Goal: Find specific page/section: Find specific page/section

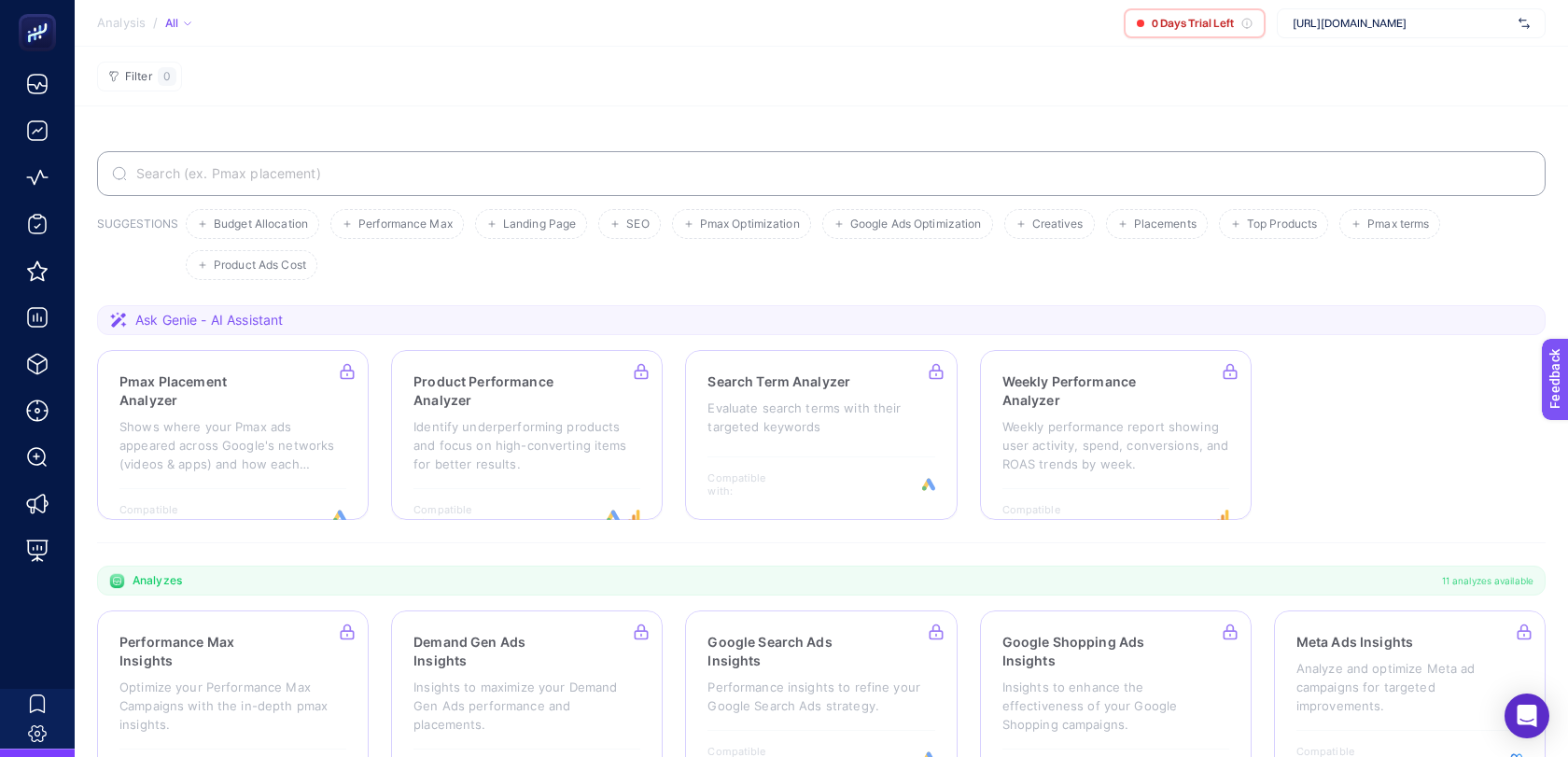
click at [1414, 24] on span "[URL][DOMAIN_NAME]" at bounding box center [1402, 22] width 218 height 15
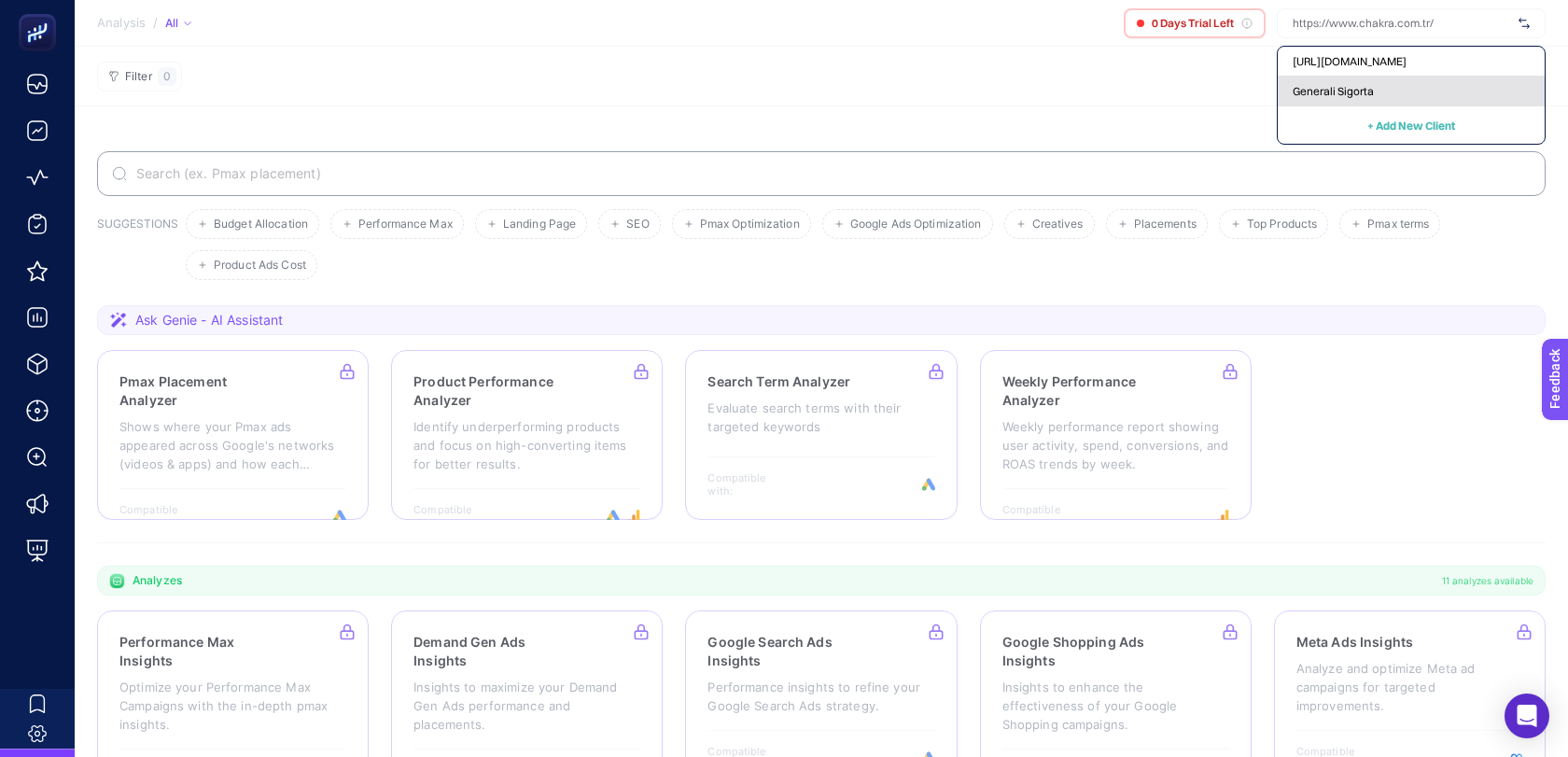
click at [1392, 95] on div "Generali Sigorta" at bounding box center [1411, 91] width 267 height 30
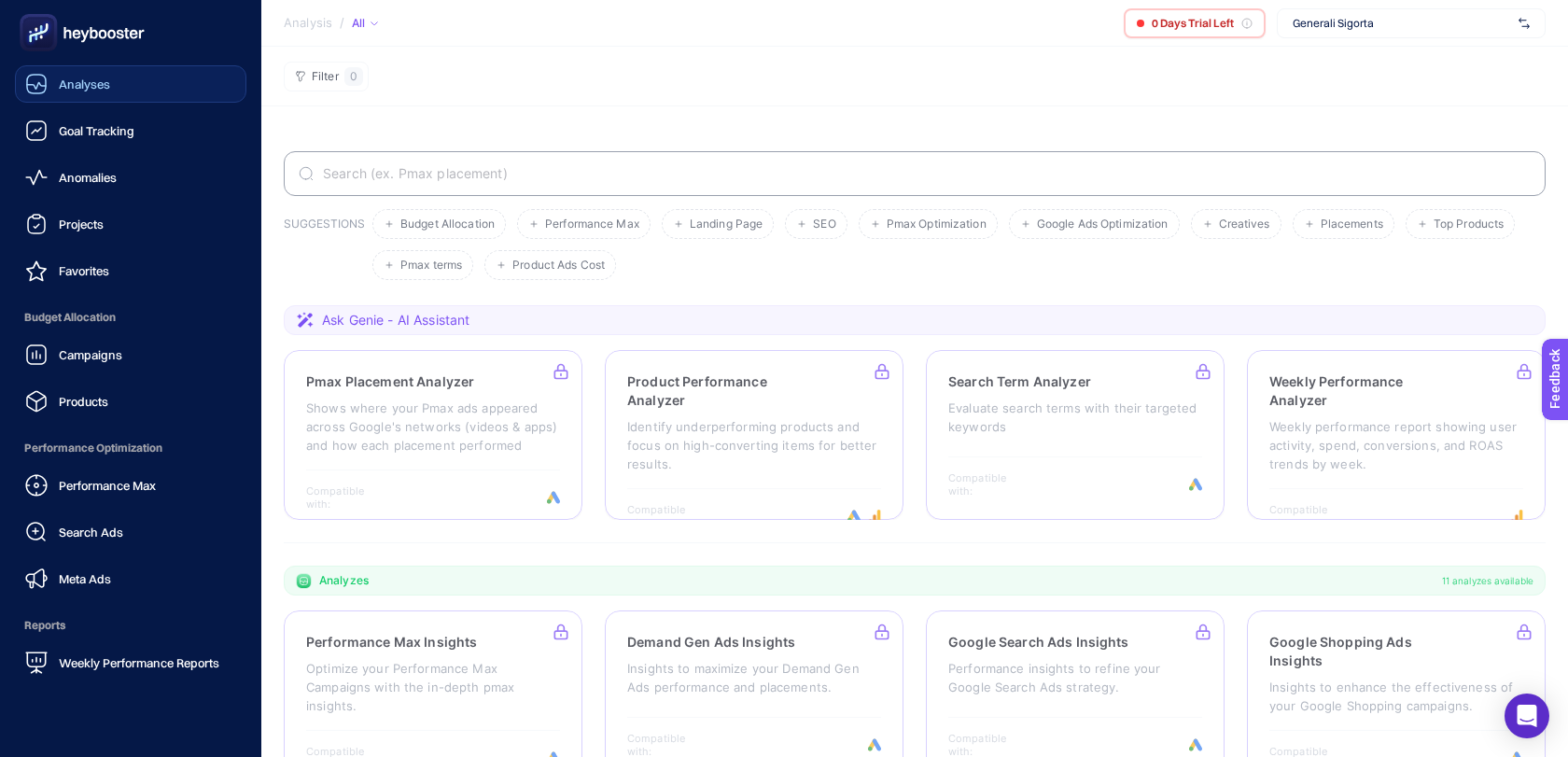
click at [91, 92] on div "Analyses" at bounding box center [67, 84] width 85 height 22
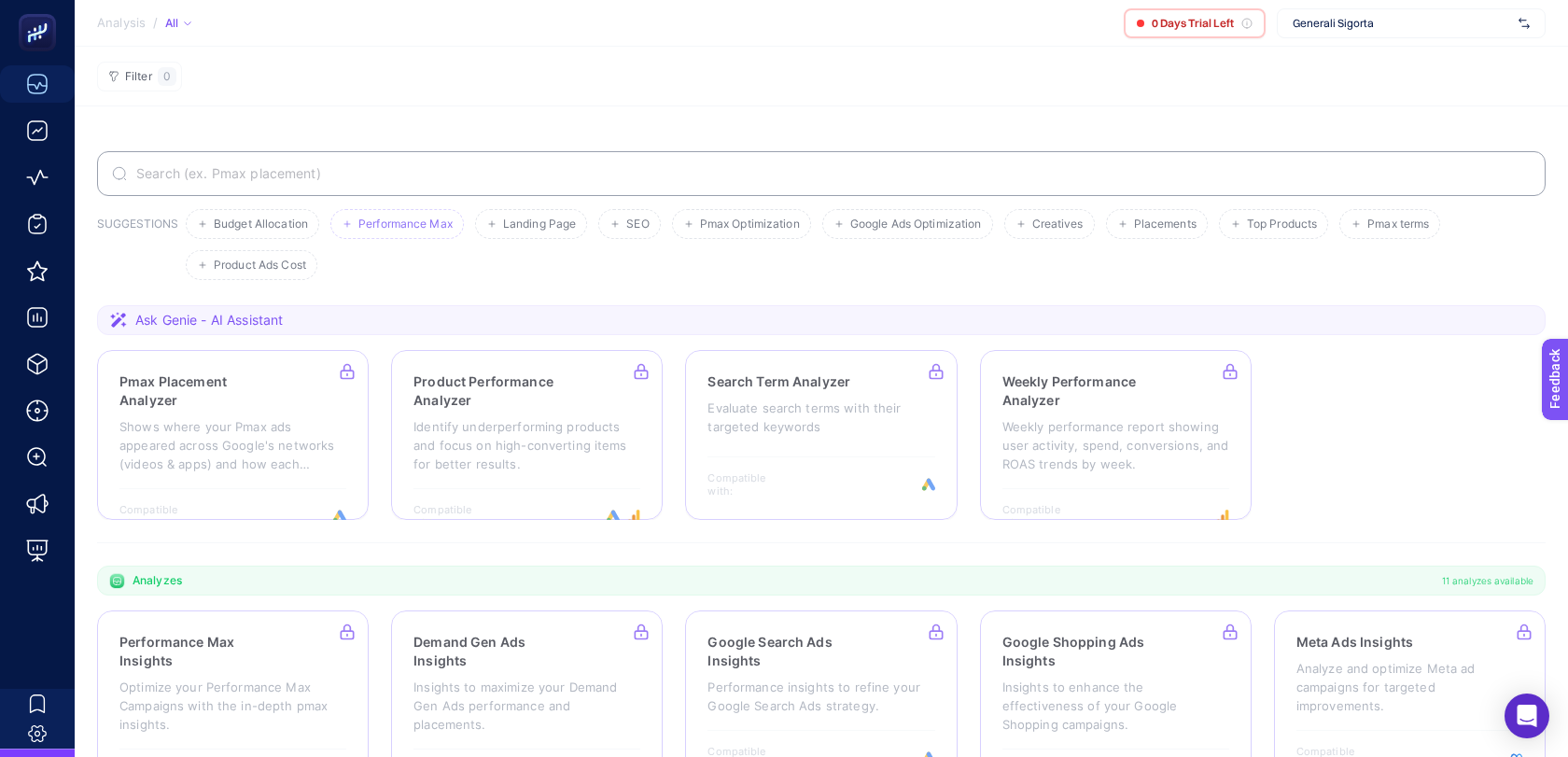
click at [475, 230] on li "Performance Max" at bounding box center [530, 223] width 112 height 30
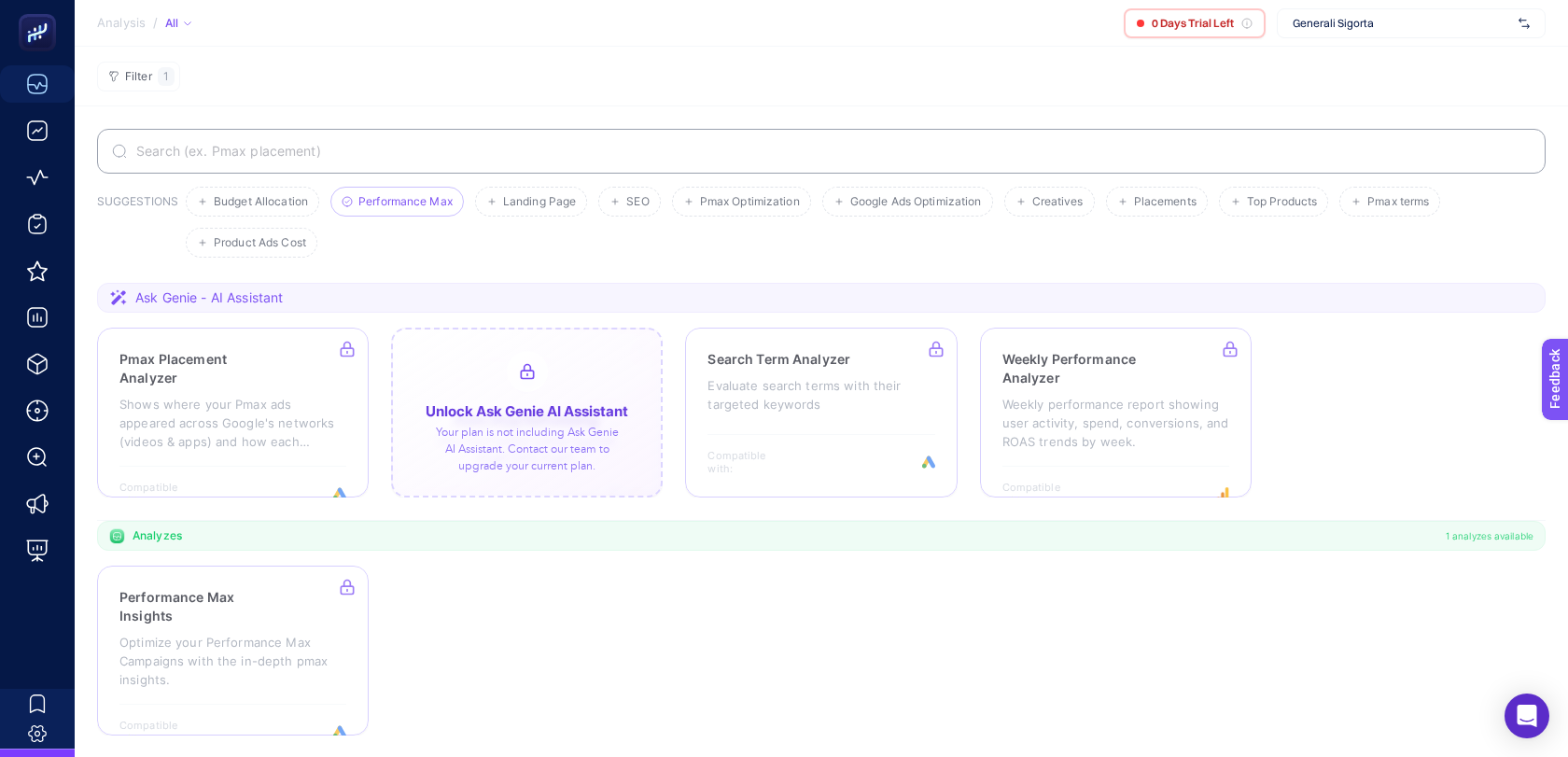
click at [498, 369] on div at bounding box center [527, 413] width 272 height 170
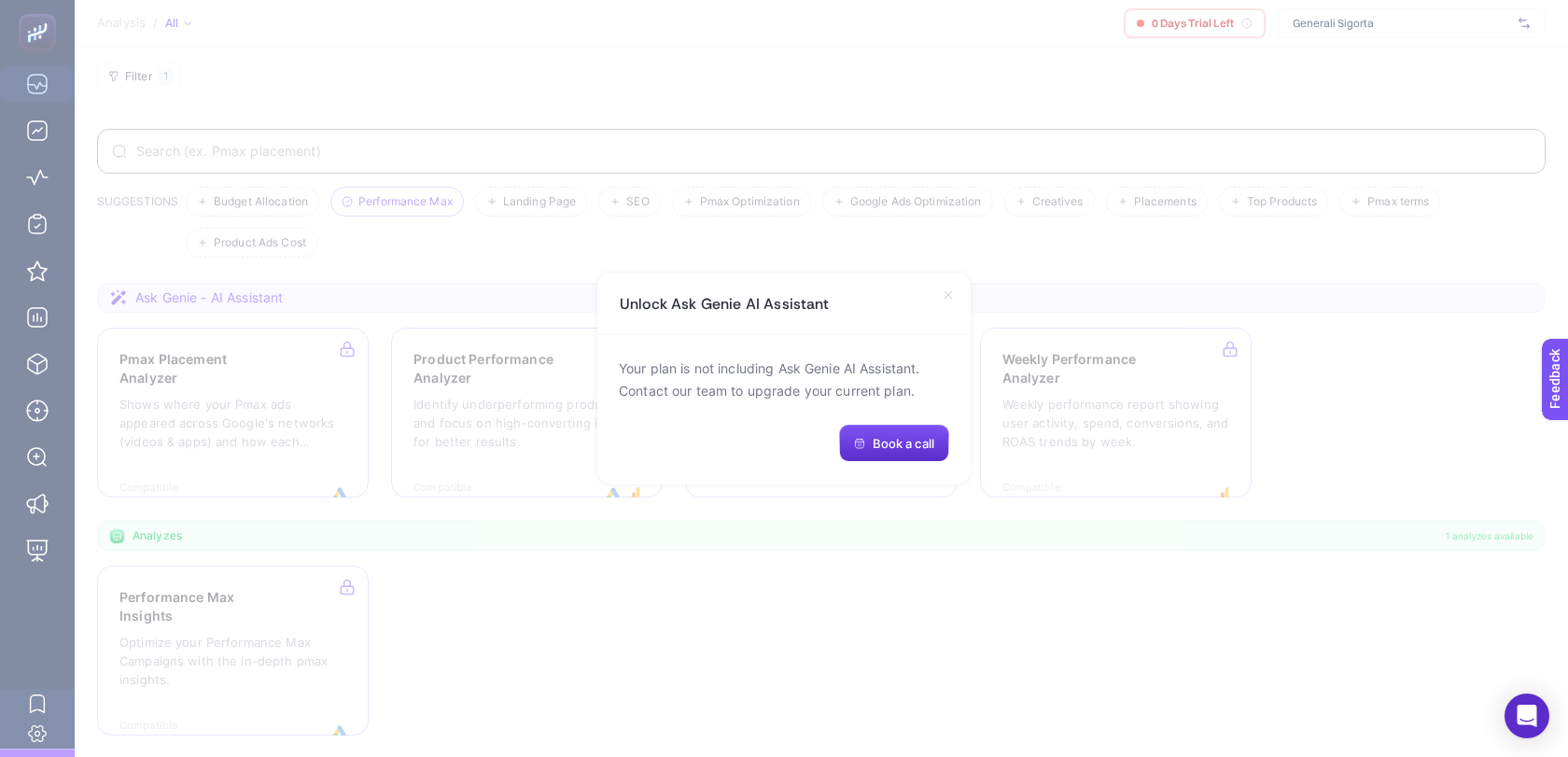
click at [949, 297] on icon at bounding box center [949, 296] width 8 height 8
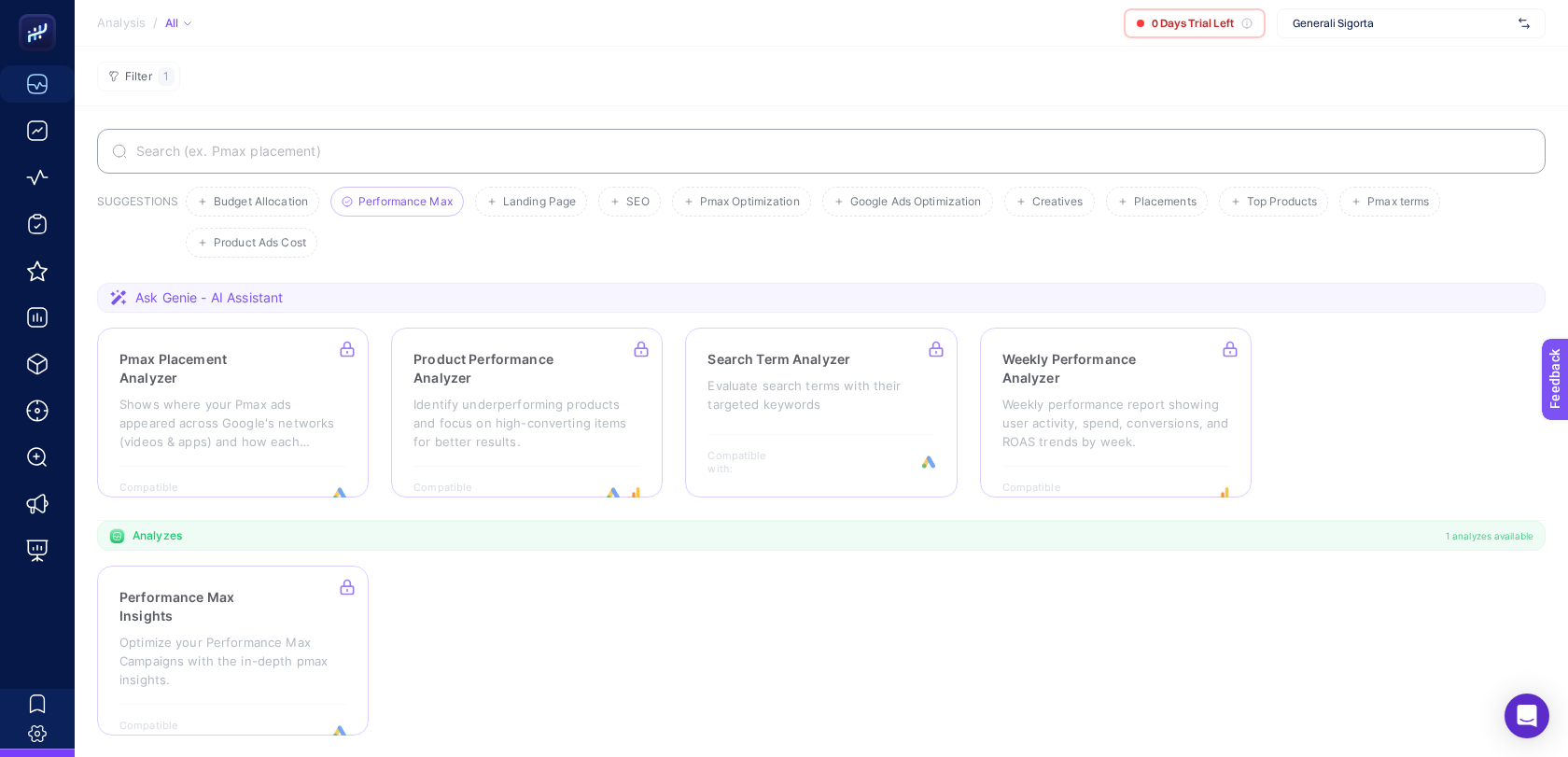
click at [1322, 21] on span "Generali Sigorta" at bounding box center [1402, 22] width 218 height 15
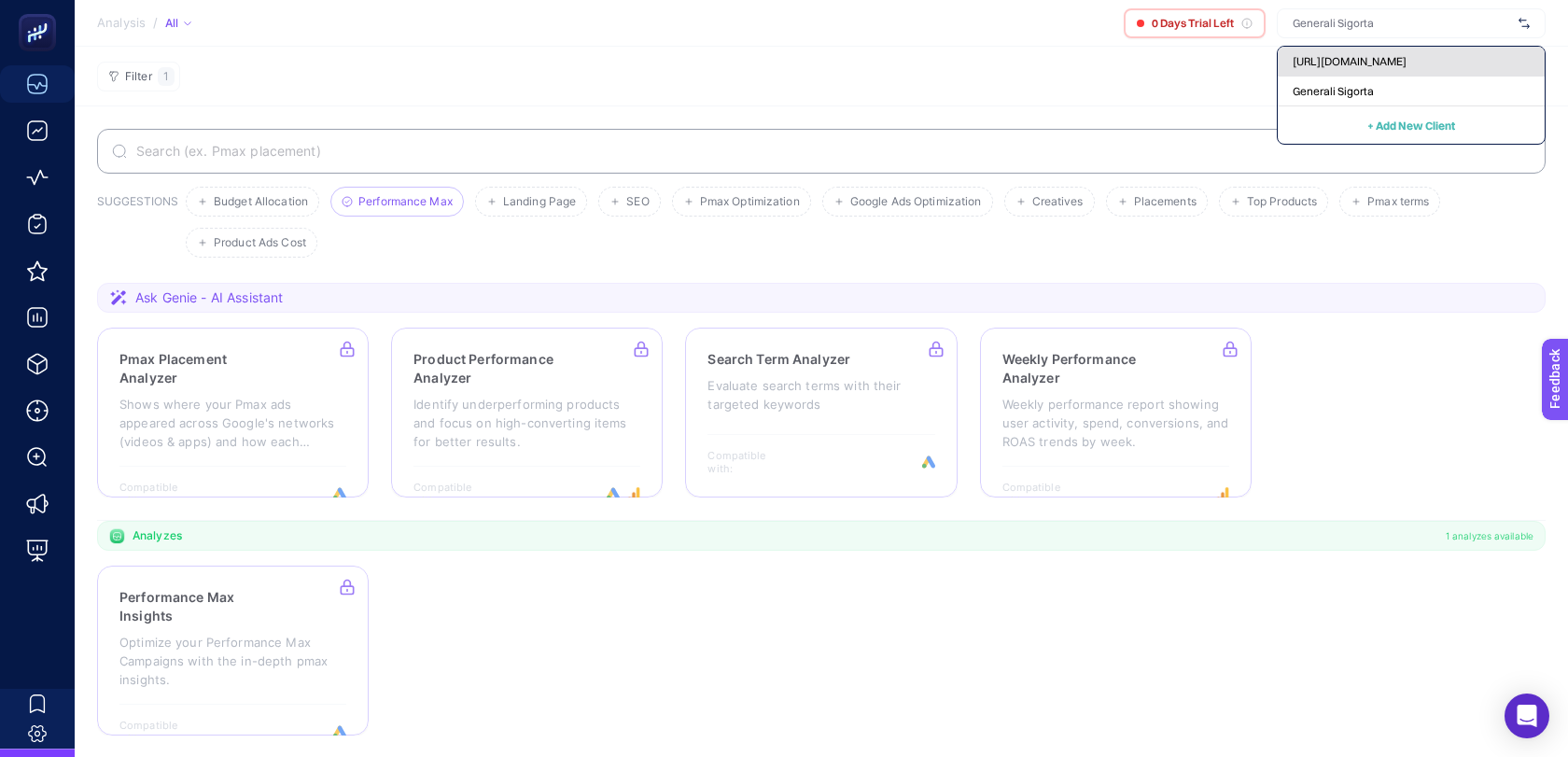
click at [1349, 65] on span "[URL][DOMAIN_NAME]" at bounding box center [1350, 61] width 114 height 15
